Goal: Information Seeking & Learning: Check status

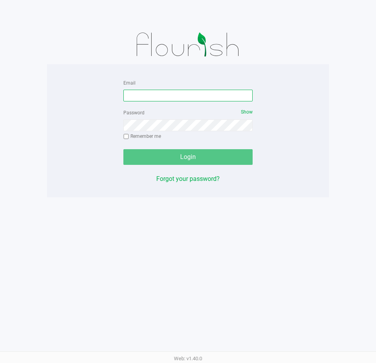
click at [183, 91] on input "Email" at bounding box center [187, 96] width 129 height 12
type input "[EMAIL_ADDRESS][DOMAIN_NAME]"
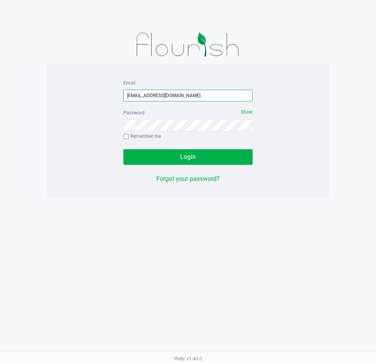
click at [183, 91] on input "[EMAIL_ADDRESS][DOMAIN_NAME]" at bounding box center [187, 96] width 129 height 12
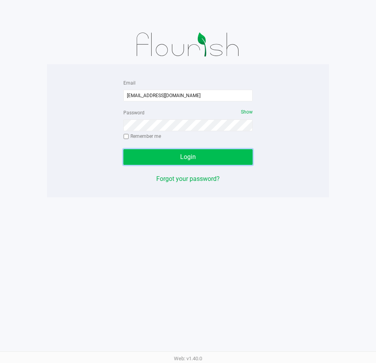
click at [235, 159] on button "Login" at bounding box center [187, 157] width 129 height 16
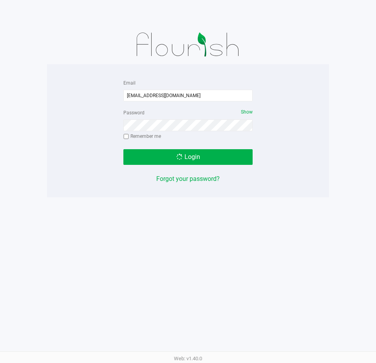
click at [313, 157] on div "Email aayala@liveparallel.com Password Show Remember me Login Forgot your passw…" at bounding box center [188, 131] width 282 height 106
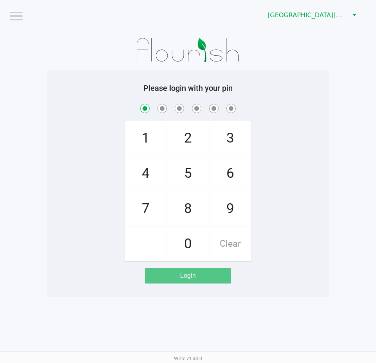
checkbox input "true"
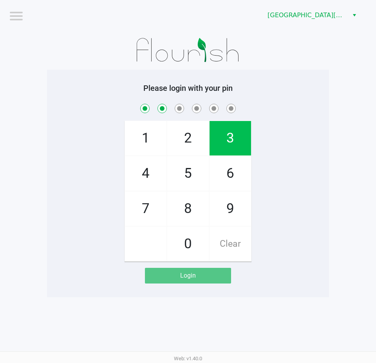
checkbox input "true"
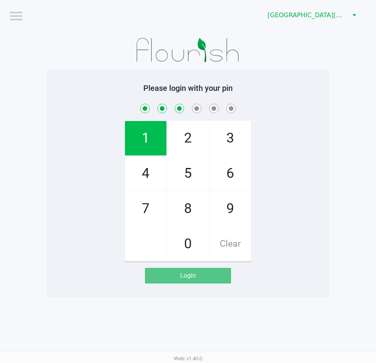
checkbox input "true"
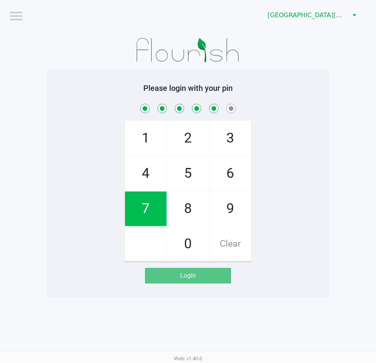
checkbox input "true"
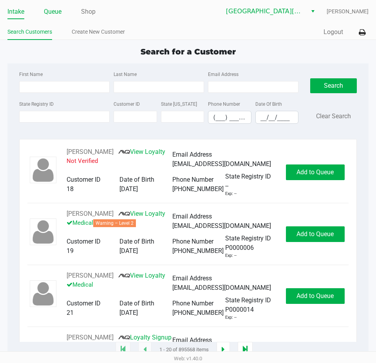
click at [52, 13] on link "Queue" at bounding box center [53, 11] width 18 height 11
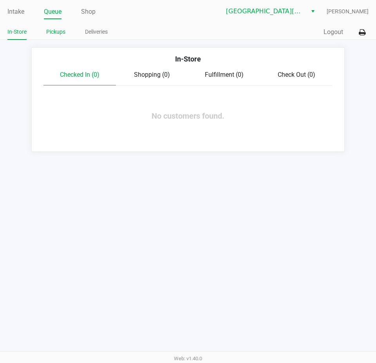
click at [53, 33] on link "Pickups" at bounding box center [55, 32] width 19 height 10
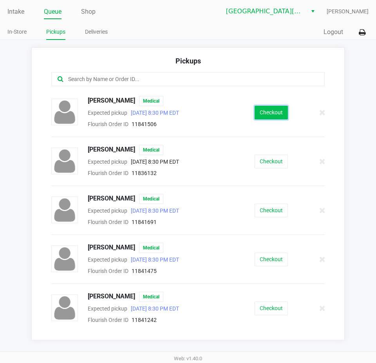
click at [269, 114] on button "Checkout" at bounding box center [271, 113] width 33 height 14
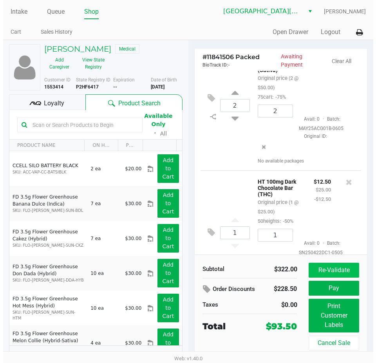
scroll to position [274, 0]
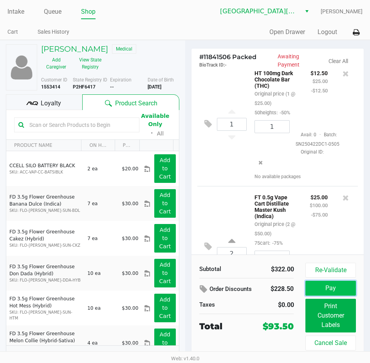
click at [344, 290] on button "Pay" at bounding box center [331, 288] width 50 height 15
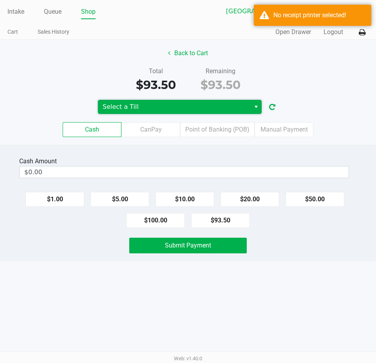
click at [154, 106] on span "Select a Till" at bounding box center [174, 106] width 143 height 9
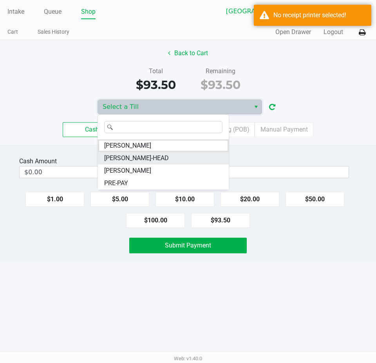
click at [137, 159] on span "EDITH-HEAD" at bounding box center [136, 158] width 65 height 9
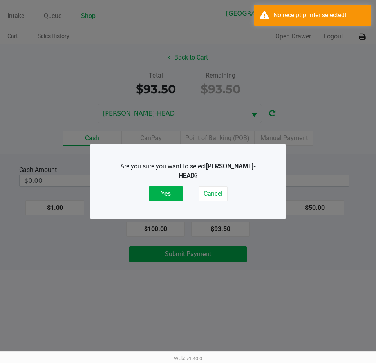
click at [171, 187] on button "Yes" at bounding box center [166, 194] width 34 height 15
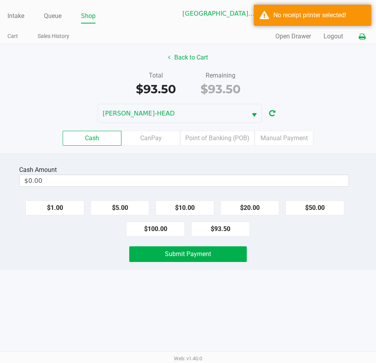
click at [364, 38] on icon at bounding box center [362, 36] width 7 height 5
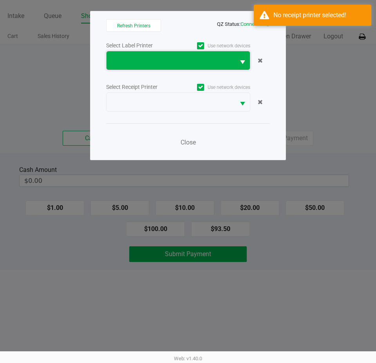
click at [181, 57] on span at bounding box center [170, 60] width 119 height 9
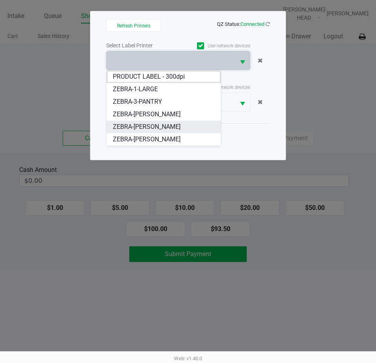
click at [158, 127] on span "ZEBRA-EDITH-MAHIER" at bounding box center [147, 126] width 68 height 9
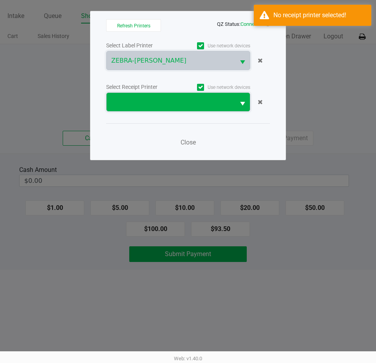
click at [171, 105] on span at bounding box center [170, 102] width 119 height 9
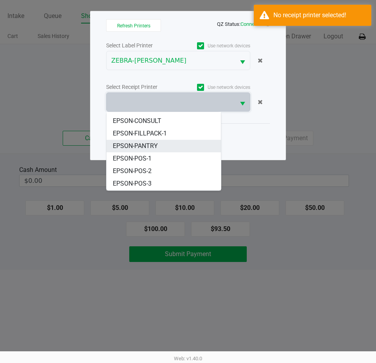
scroll to position [34, 0]
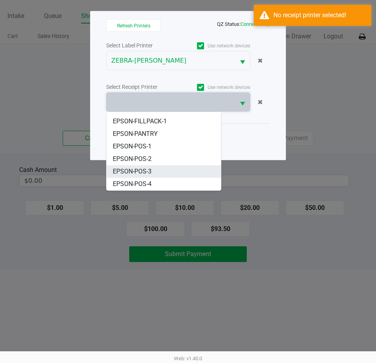
click at [152, 175] on span "EPSON-POS-3" at bounding box center [132, 171] width 39 height 9
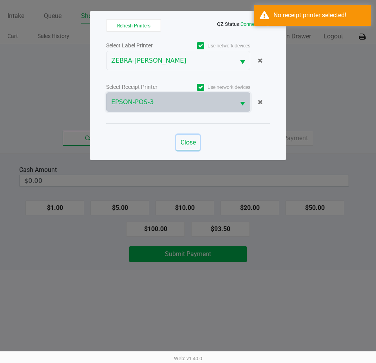
click at [187, 138] on button "Close" at bounding box center [188, 143] width 24 height 16
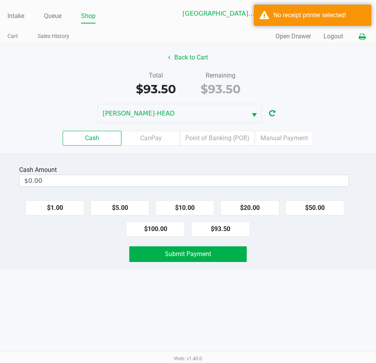
click at [359, 36] on icon at bounding box center [362, 36] width 7 height 5
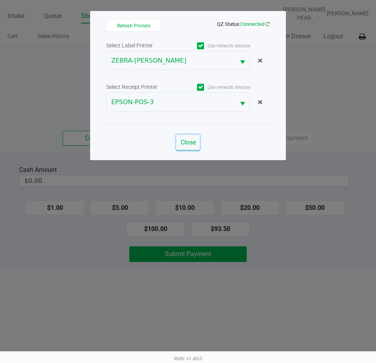
click at [190, 144] on span "Close" at bounding box center [188, 142] width 15 height 7
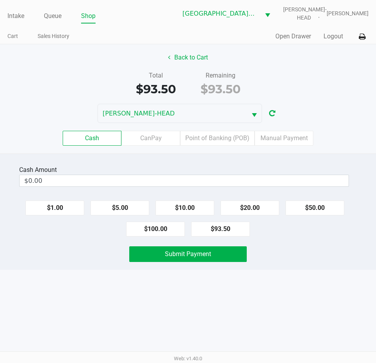
click at [334, 42] on div "Quick Sale Open Drawer Logout" at bounding box center [278, 36] width 181 height 14
click at [336, 38] on button "Logout" at bounding box center [334, 36] width 20 height 9
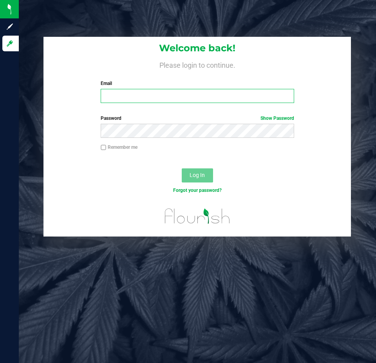
click at [132, 91] on input "Email" at bounding box center [197, 96] width 193 height 14
paste input "[EMAIL_ADDRESS][DOMAIN_NAME]"
type input "[EMAIL_ADDRESS][DOMAIN_NAME]"
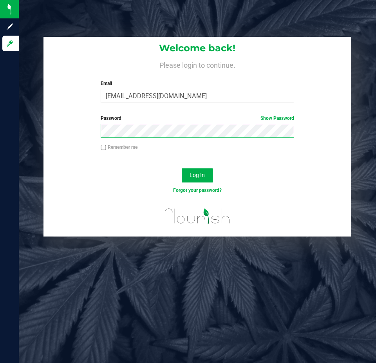
click at [182, 168] on button "Log In" at bounding box center [197, 175] width 31 height 14
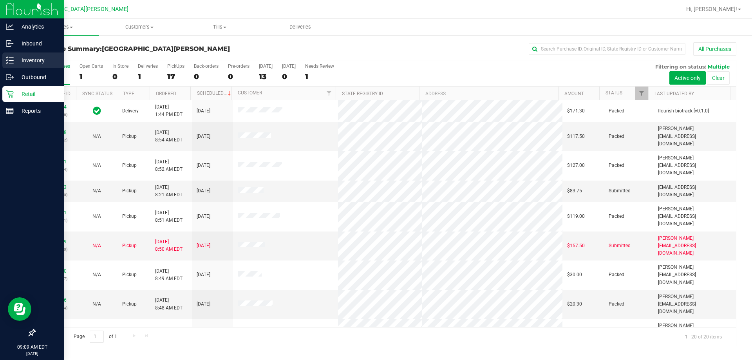
click at [30, 60] on p "Inventory" at bounding box center [37, 60] width 47 height 9
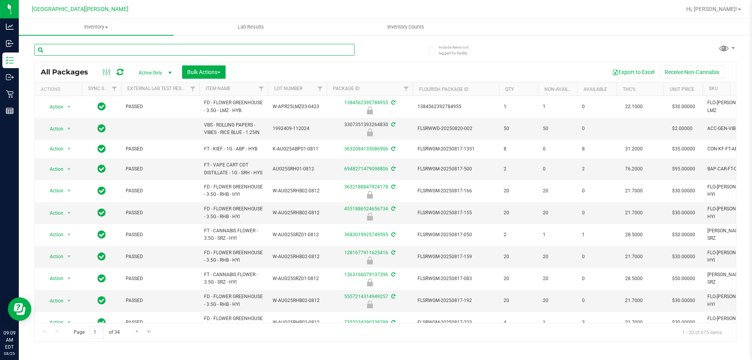
click at [120, 49] on input "text" at bounding box center [194, 50] width 320 height 12
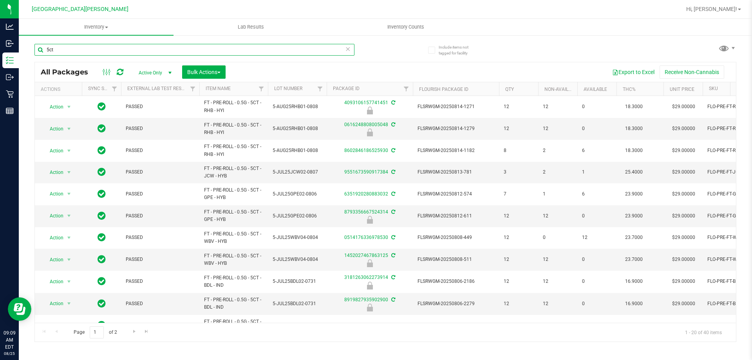
click at [106, 45] on input "5ct" at bounding box center [194, 50] width 320 height 12
type input "jcw"
